Goal: Use online tool/utility: Utilize a website feature to perform a specific function

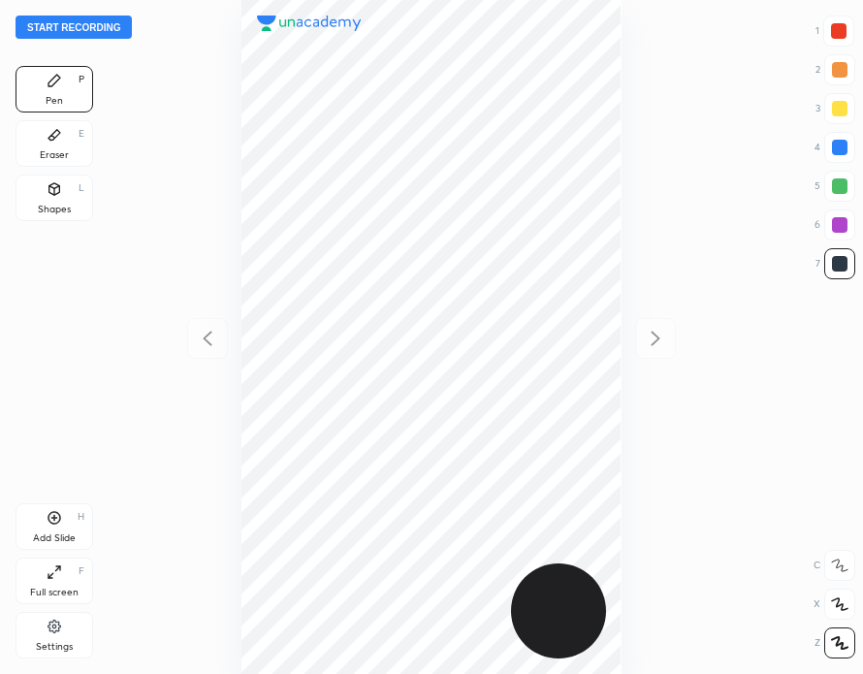
scroll to position [674, 553]
click at [89, 24] on button "Start recording" at bounding box center [74, 27] width 116 height 23
click at [64, 519] on div "Add Slide H" at bounding box center [55, 527] width 78 height 47
click at [81, 142] on div "Eraser E" at bounding box center [55, 143] width 78 height 47
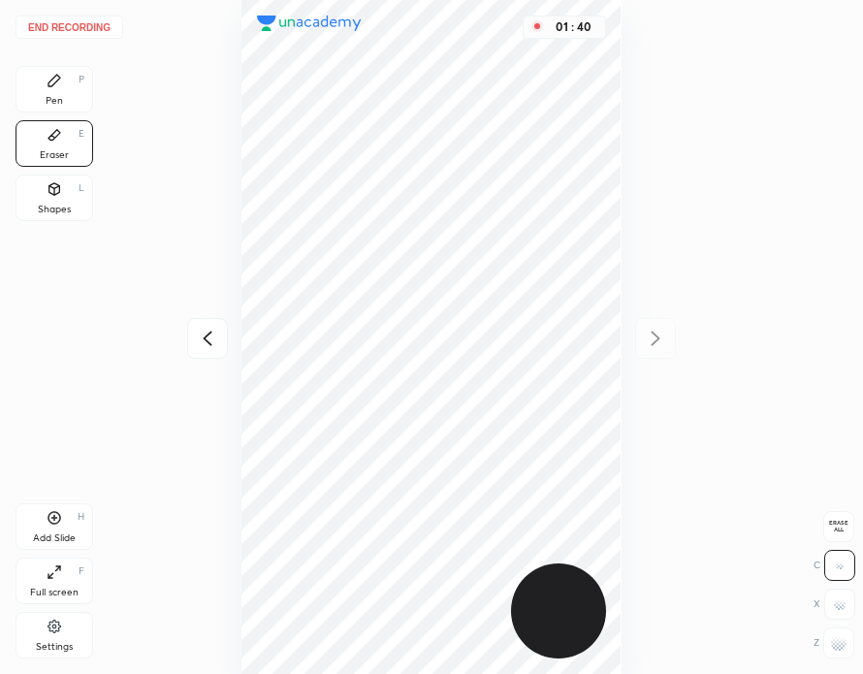
click at [81, 86] on div "Pen P" at bounding box center [55, 89] width 78 height 47
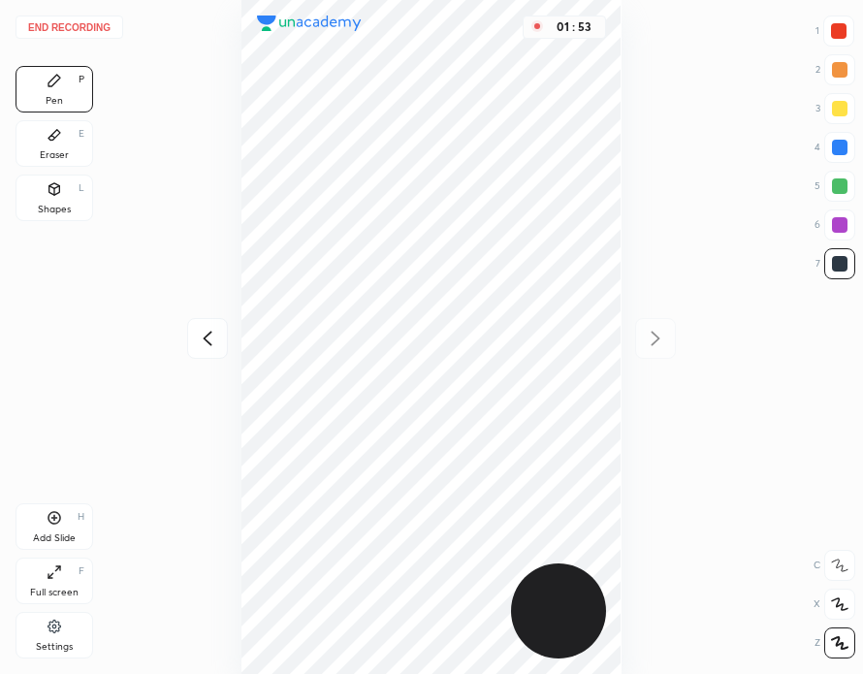
click at [81, 141] on div "Eraser E" at bounding box center [55, 143] width 78 height 47
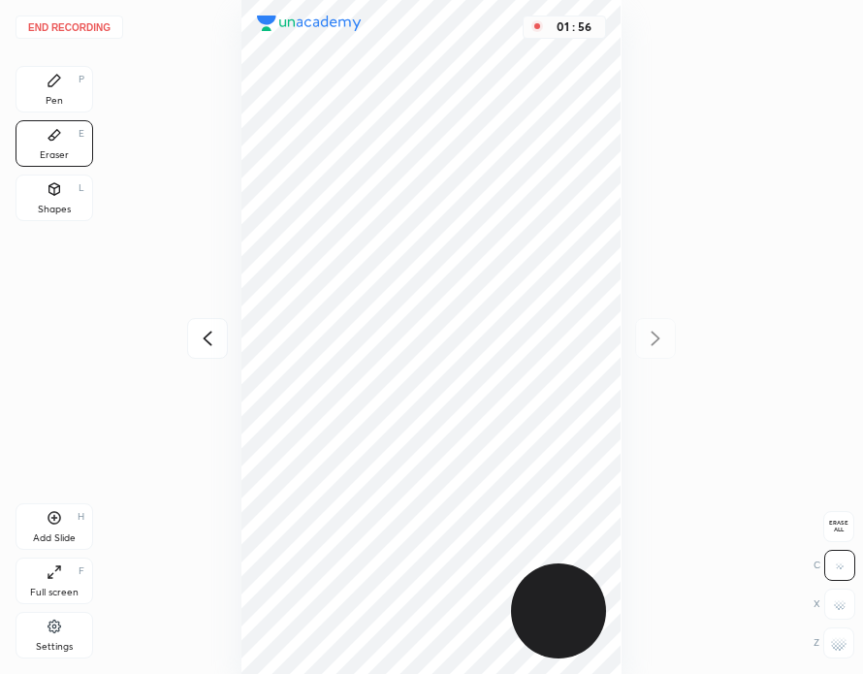
click at [82, 84] on div "P" at bounding box center [82, 80] width 6 height 10
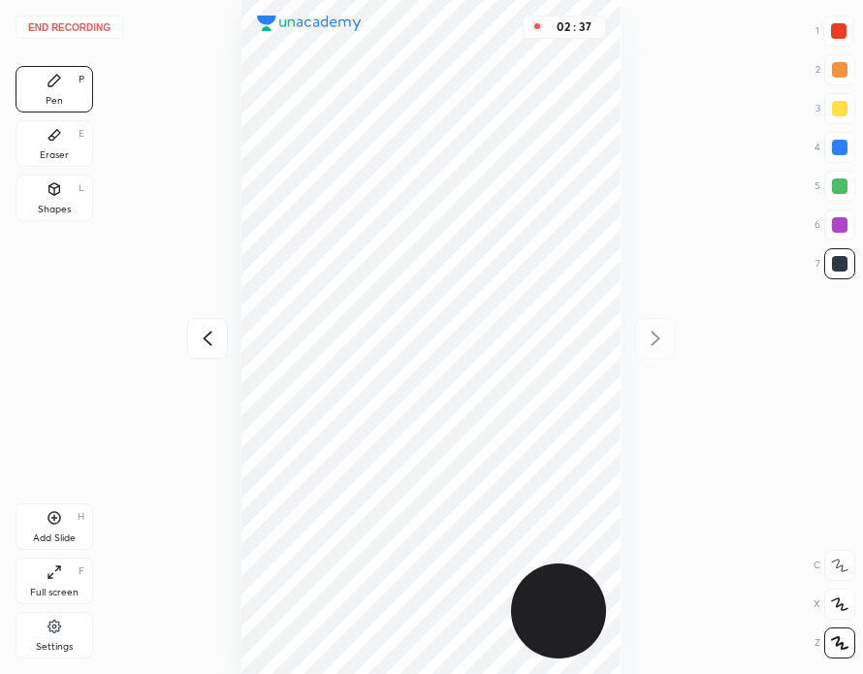
click at [60, 143] on div "Eraser E" at bounding box center [55, 143] width 78 height 47
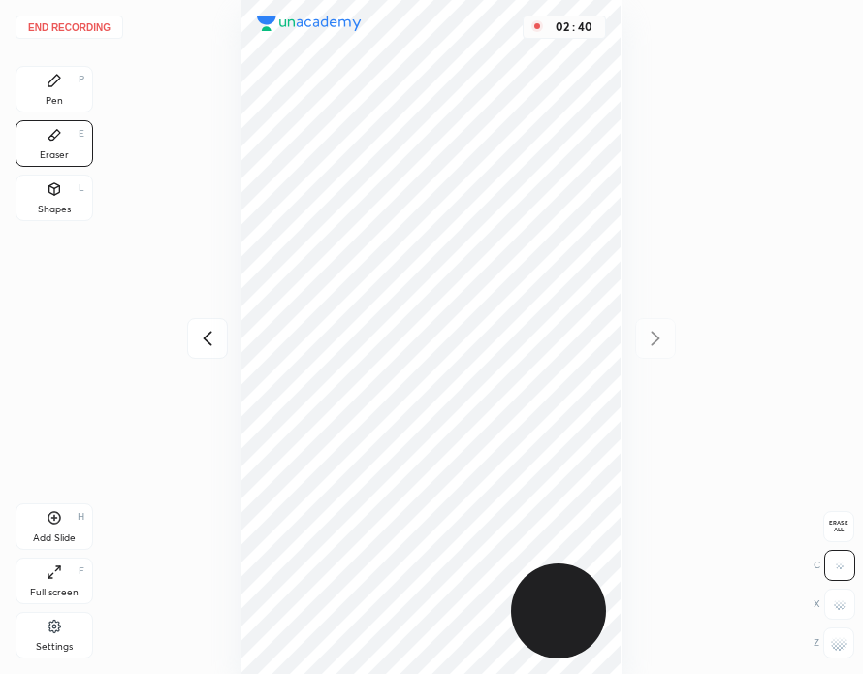
click at [66, 96] on div "Pen P" at bounding box center [55, 89] width 78 height 47
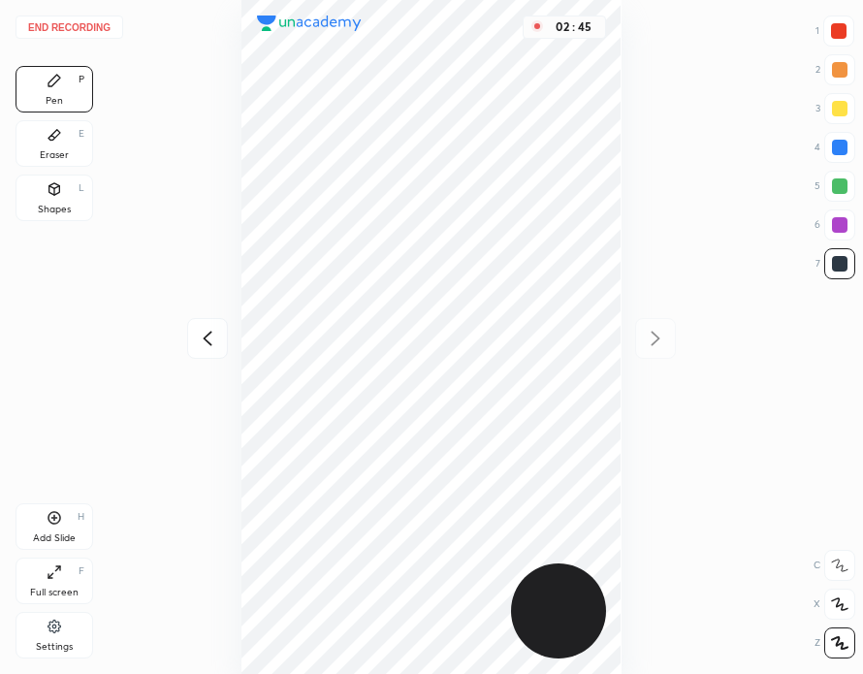
click at [88, 156] on div "Eraser E" at bounding box center [55, 143] width 78 height 47
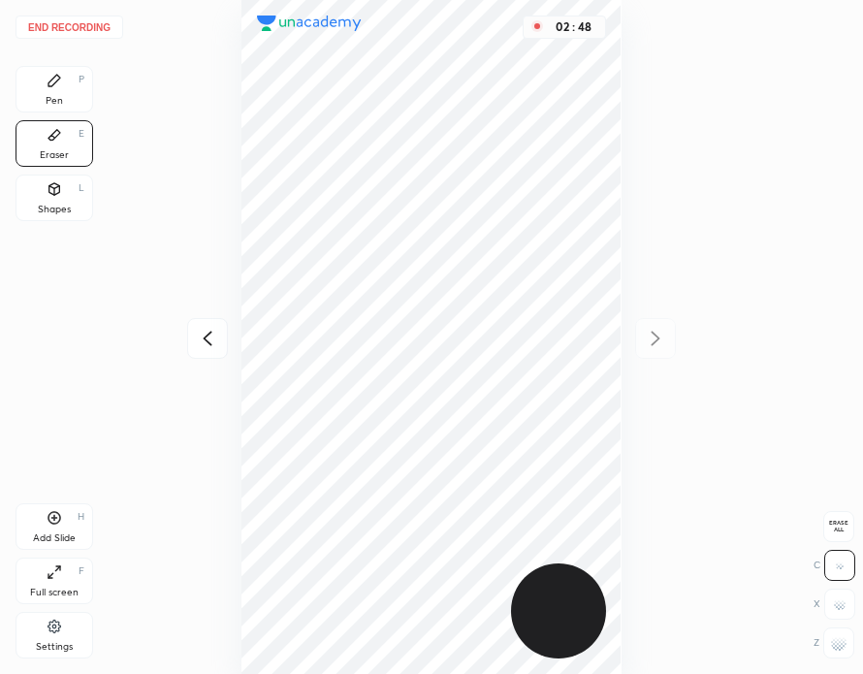
click at [62, 98] on div "Pen P" at bounding box center [55, 89] width 78 height 47
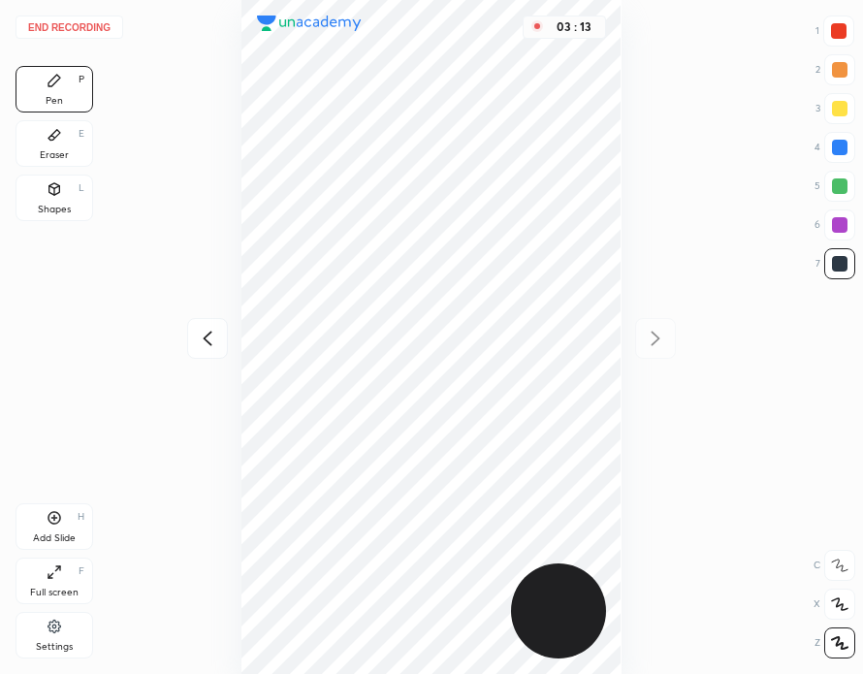
click at [65, 146] on div "Eraser E" at bounding box center [55, 143] width 78 height 47
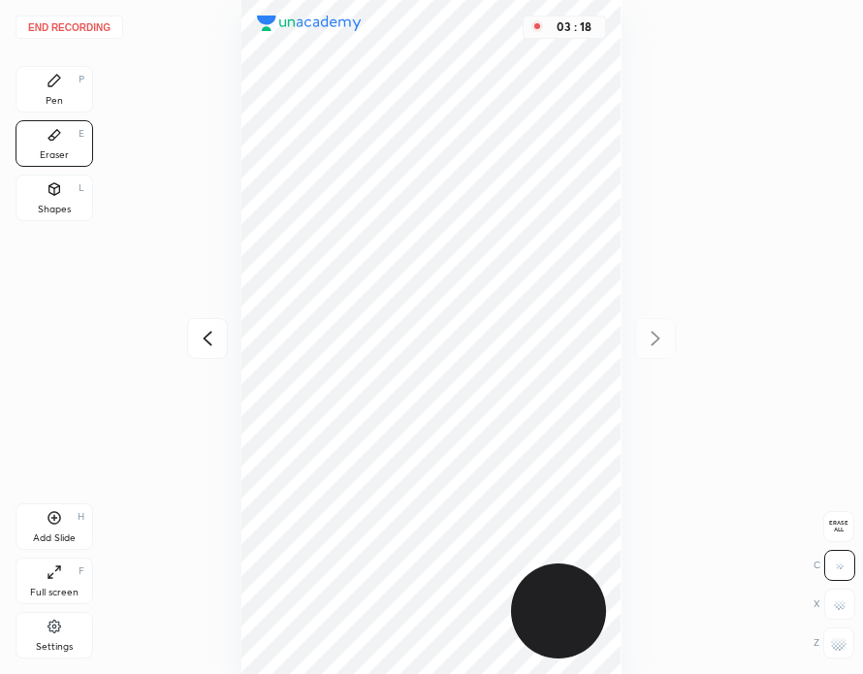
click at [58, 92] on div "Pen P" at bounding box center [55, 89] width 78 height 47
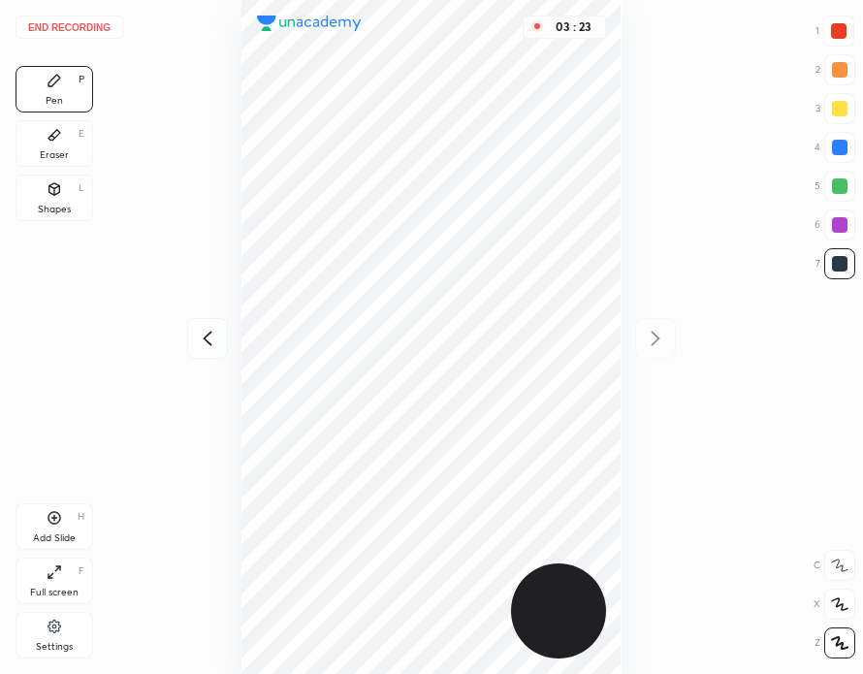
click at [63, 144] on div "Eraser E" at bounding box center [55, 143] width 78 height 47
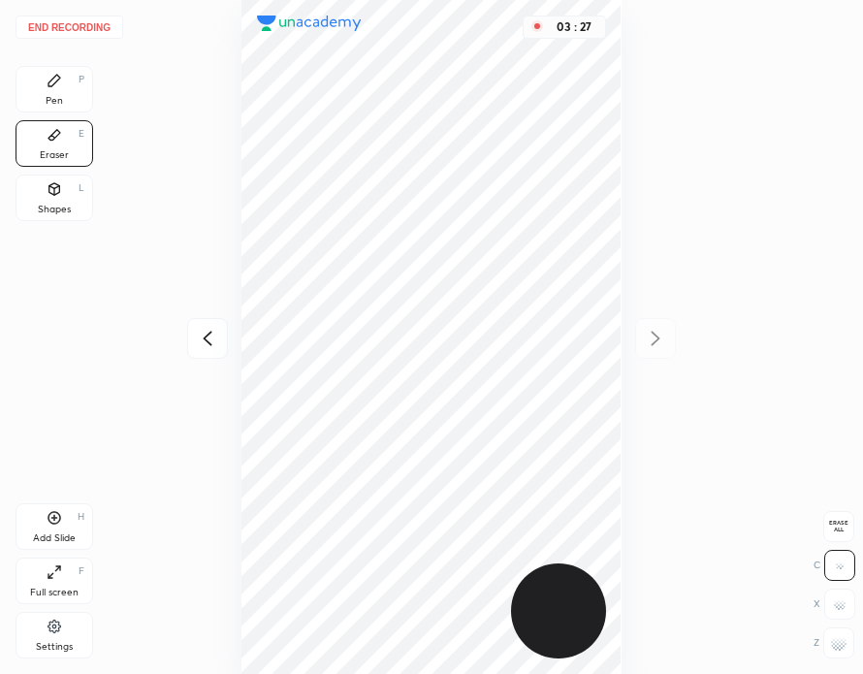
click at [62, 99] on div "Pen P" at bounding box center [55, 89] width 78 height 47
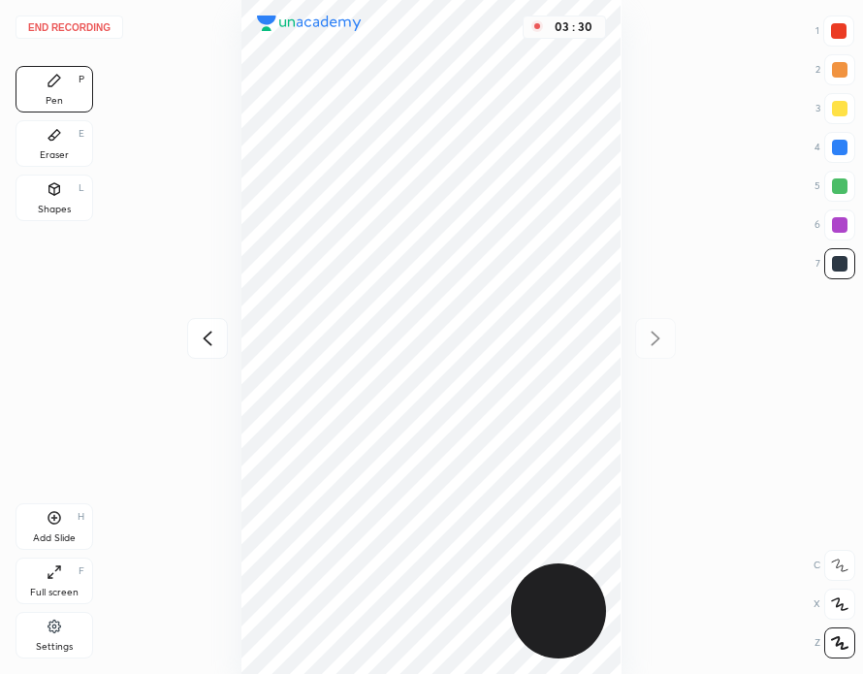
click at [66, 100] on div "Pen P" at bounding box center [55, 89] width 78 height 47
click at [71, 156] on div "Eraser E" at bounding box center [55, 143] width 78 height 47
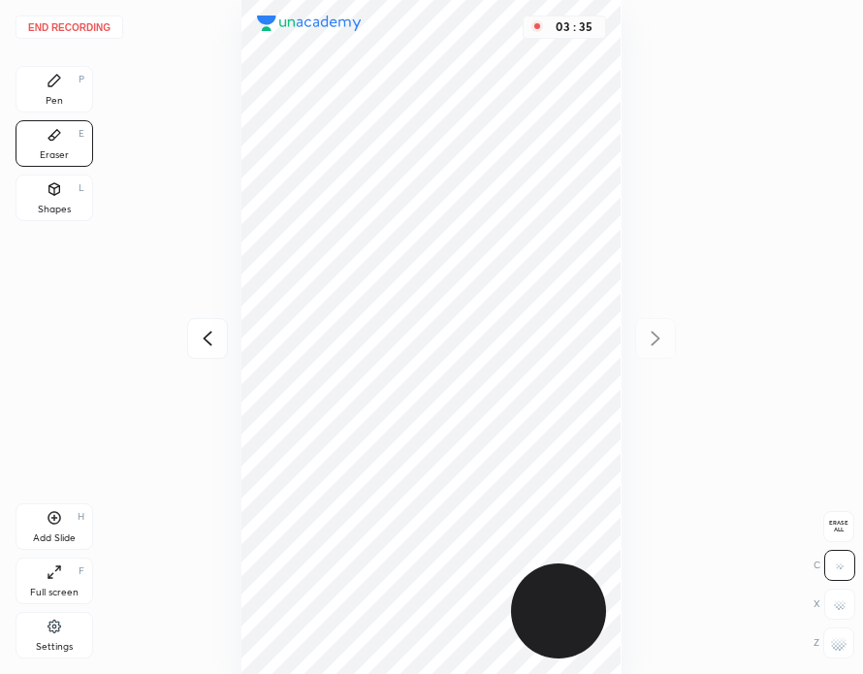
click at [62, 95] on div "Pen P" at bounding box center [55, 89] width 78 height 47
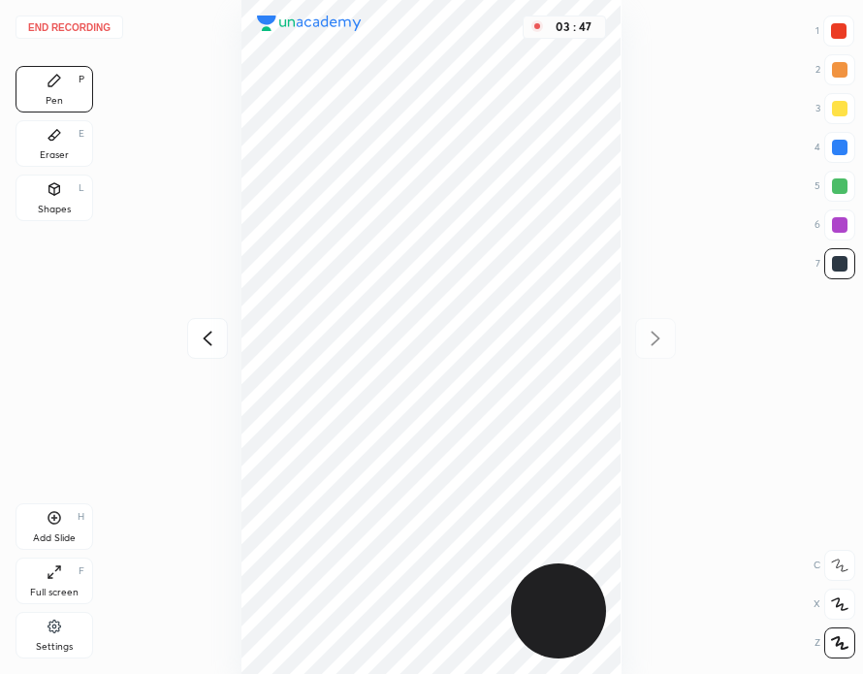
click at [837, 31] on div at bounding box center [839, 31] width 16 height 16
click at [92, 28] on button "End recording" at bounding box center [70, 27] width 108 height 23
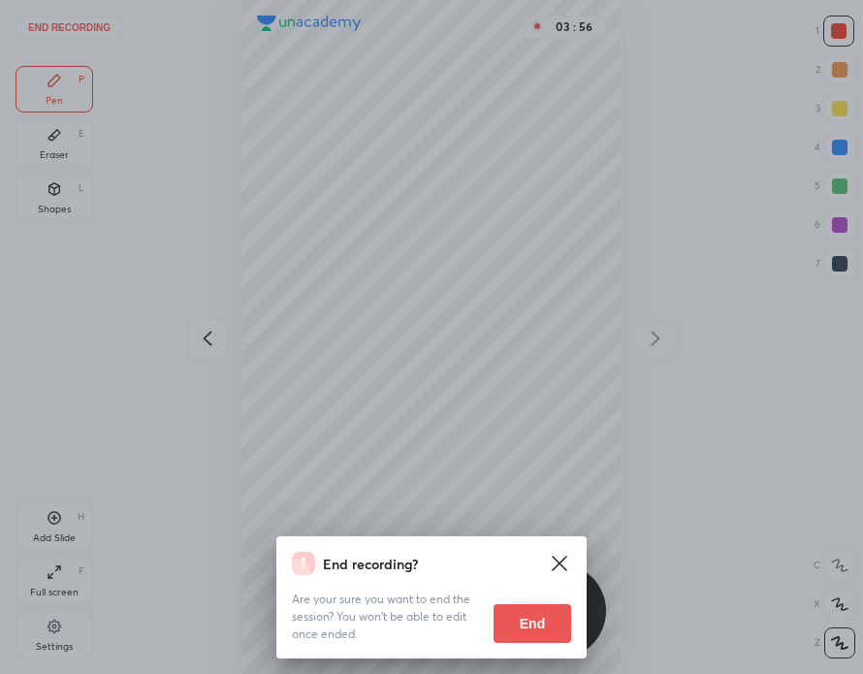
click at [542, 631] on button "End" at bounding box center [533, 623] width 78 height 39
